Goal: Task Accomplishment & Management: Manage account settings

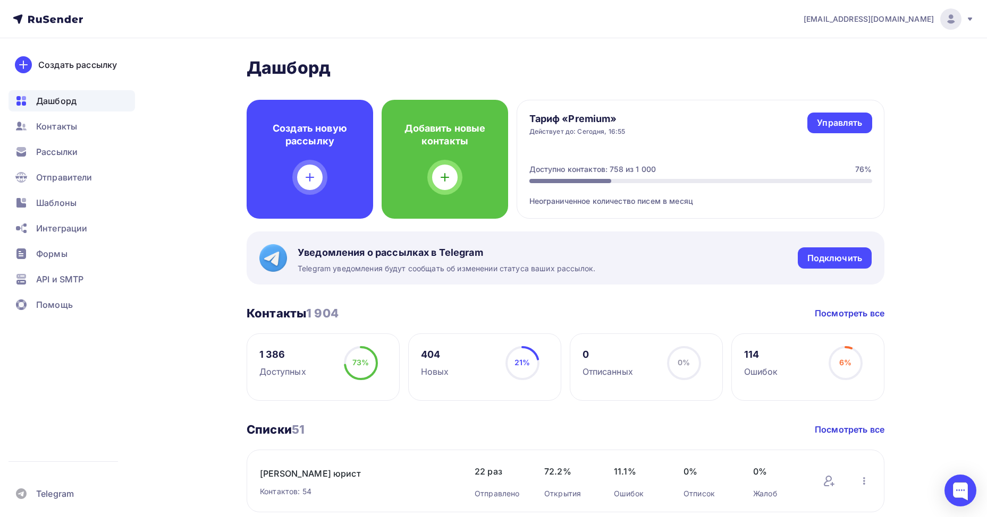
click at [970, 19] on icon at bounding box center [969, 19] width 4 height 3
click at [824, 43] on span "Аккаунт" at bounding box center [831, 46] width 35 height 13
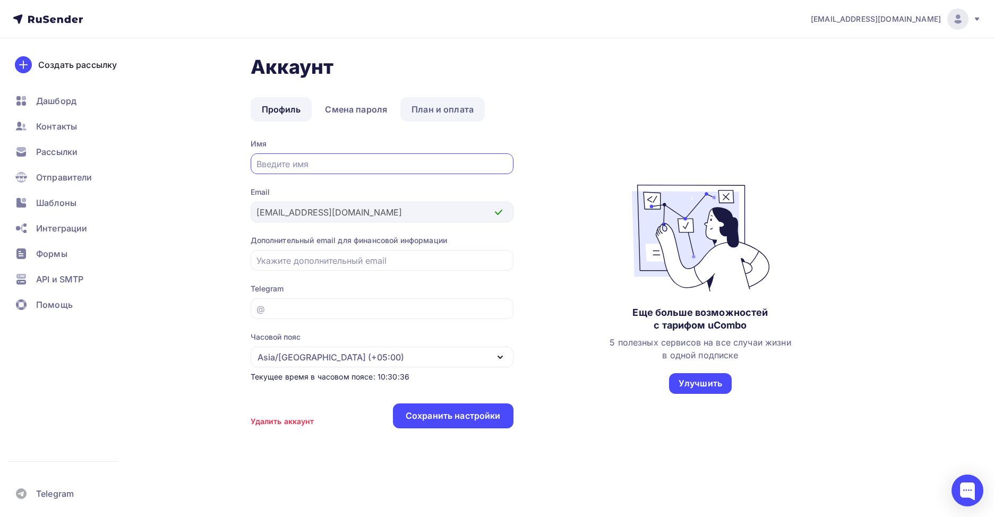
click at [440, 106] on link "План и оплата" at bounding box center [443, 109] width 84 height 24
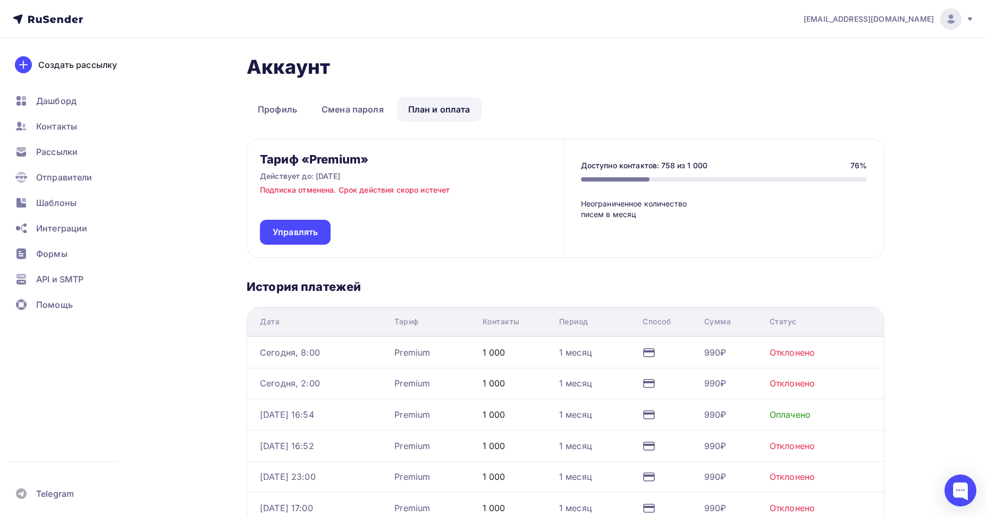
click at [435, 188] on p "Подписка отменена. Срок действия скоро истечет" at bounding box center [355, 190] width 190 height 11
click at [286, 226] on link "Управлять" at bounding box center [295, 232] width 71 height 25
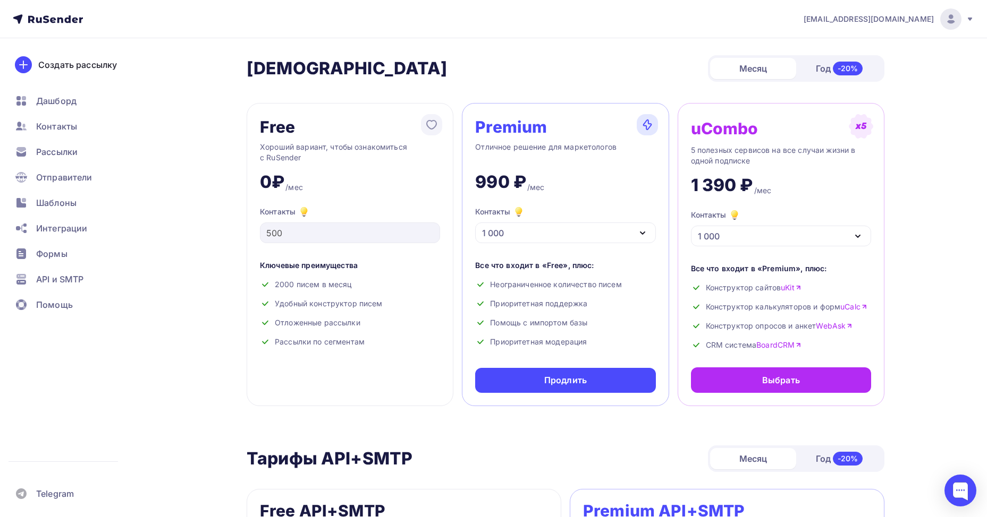
click at [349, 200] on div "Free Хороший вариант, чтобы ознакомиться с RuSender 0₽ /мес Контакты 500 Ключев…" at bounding box center [349, 254] width 207 height 303
click at [963, 17] on div "[EMAIL_ADDRESS][DOMAIN_NAME]" at bounding box center [888, 18] width 171 height 21
click at [831, 67] on span "[DEMOGRAPHIC_DATA]" at bounding box center [862, 68] width 97 height 13
click at [331, 195] on div "Free Хороший вариант, чтобы ознакомиться с RuSender 0₽ /мес Контакты 500 Ключев…" at bounding box center [349, 254] width 207 height 303
click at [950, 26] on div at bounding box center [950, 18] width 21 height 21
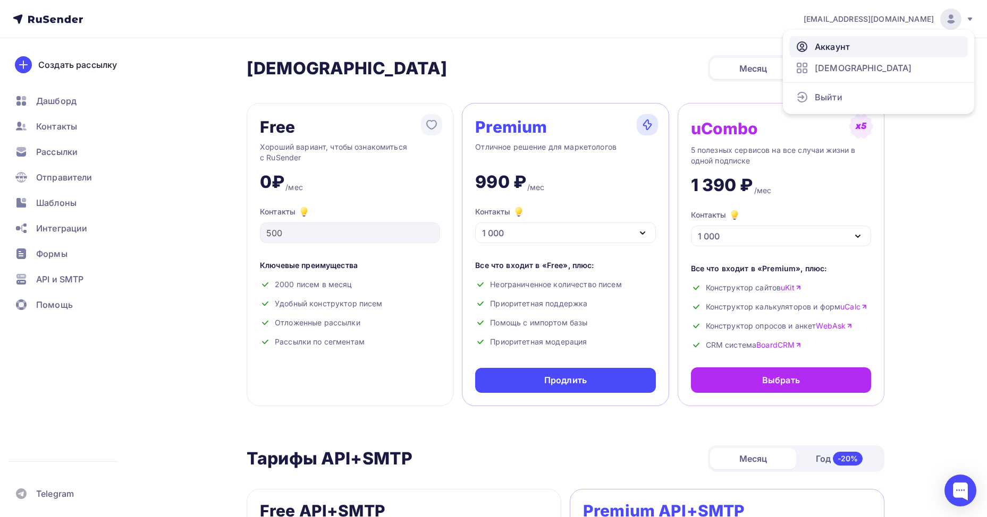
click at [833, 49] on span "Аккаунт" at bounding box center [831, 46] width 35 height 13
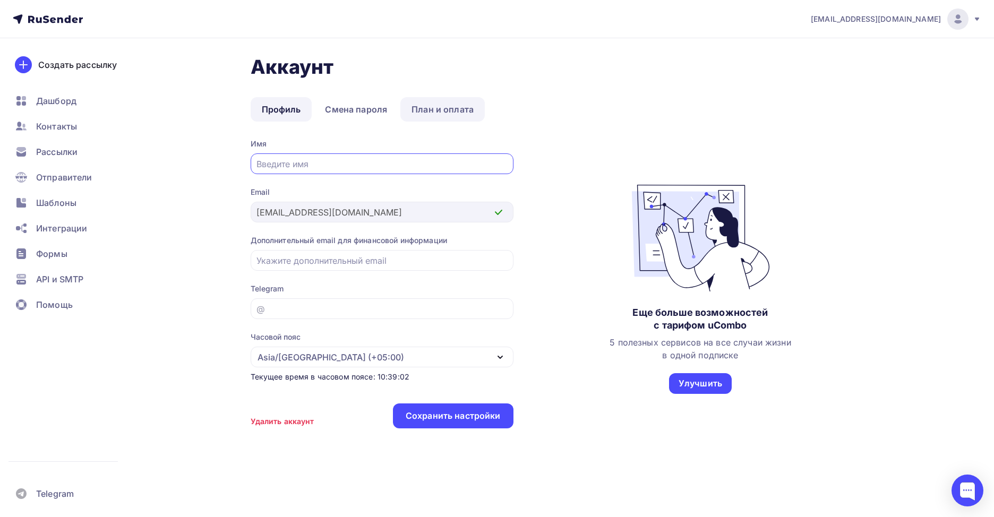
click at [439, 110] on link "План и оплата" at bounding box center [443, 109] width 84 height 24
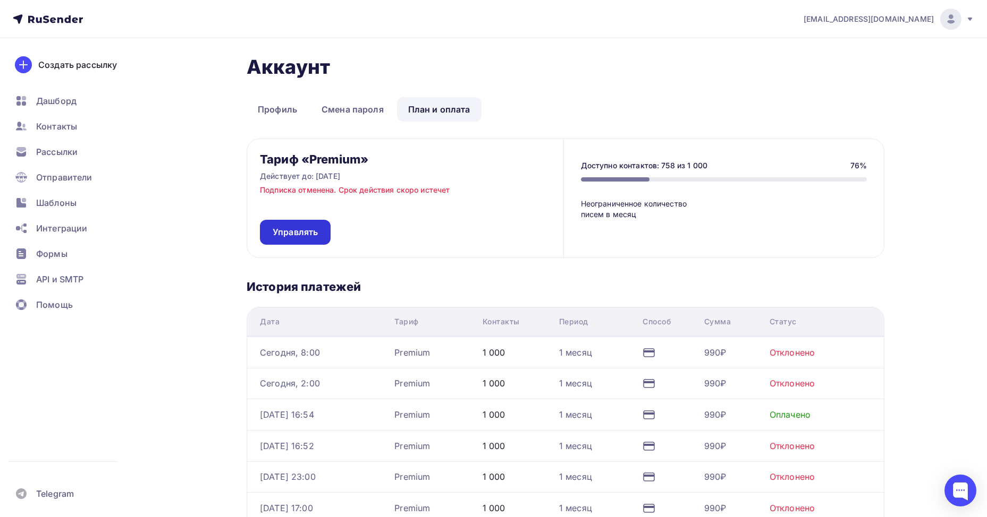
click at [308, 233] on span "Управлять" at bounding box center [295, 232] width 45 height 12
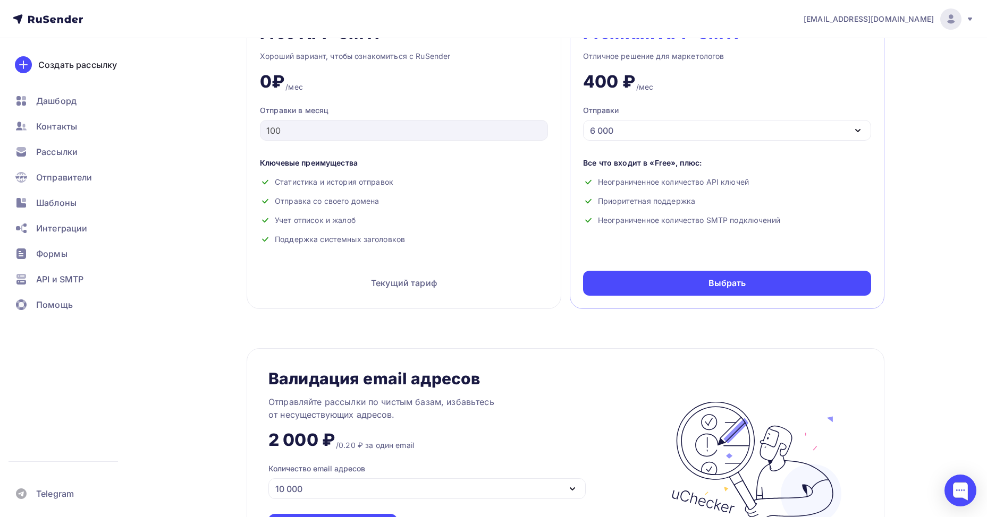
scroll to position [531, 0]
